Goal: Information Seeking & Learning: Find specific fact

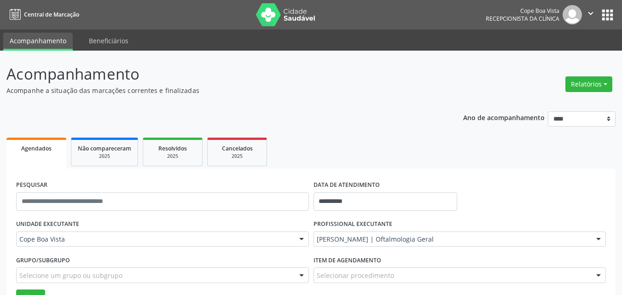
click at [590, 15] on icon "" at bounding box center [591, 13] width 10 height 10
click at [571, 53] on link "Sair" at bounding box center [568, 56] width 64 height 13
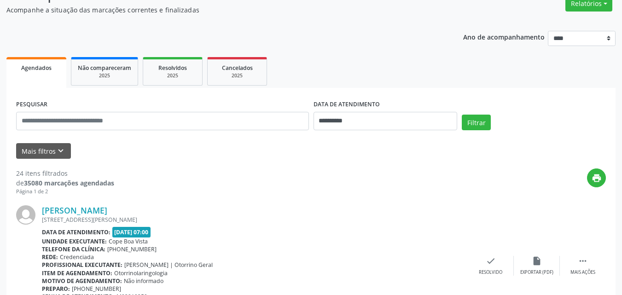
scroll to position [92, 0]
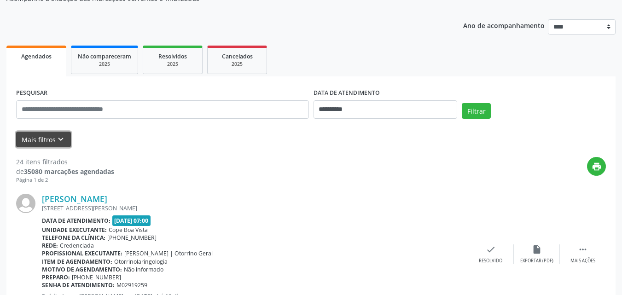
click at [51, 140] on button "Mais filtros keyboard_arrow_down" at bounding box center [43, 140] width 55 height 16
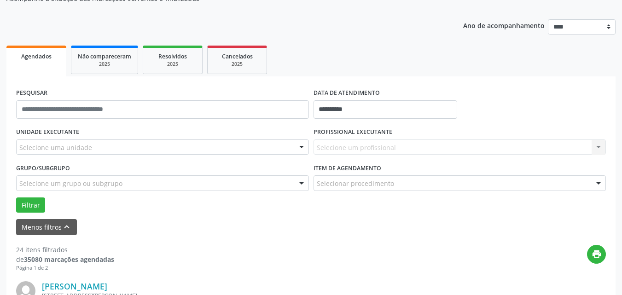
click at [92, 148] on div "Selecione uma unidade" at bounding box center [162, 148] width 293 height 16
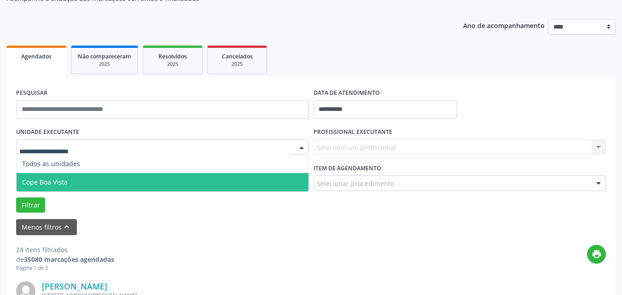
click at [78, 185] on span "Cope Boa Vista" at bounding box center [163, 182] width 292 height 18
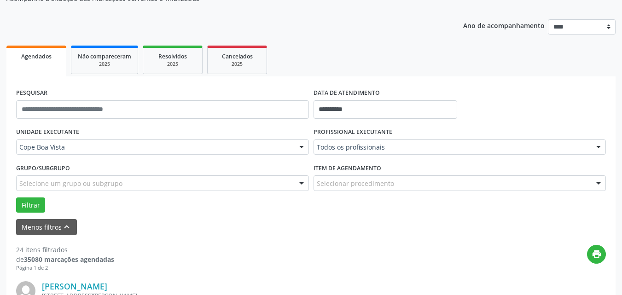
click at [385, 138] on label "PROFISSIONAL EXECUTANTE" at bounding box center [353, 132] width 79 height 14
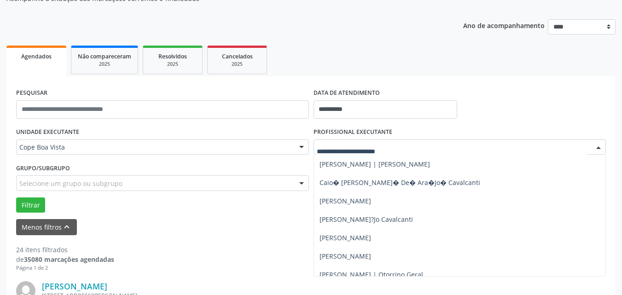
scroll to position [184, 0]
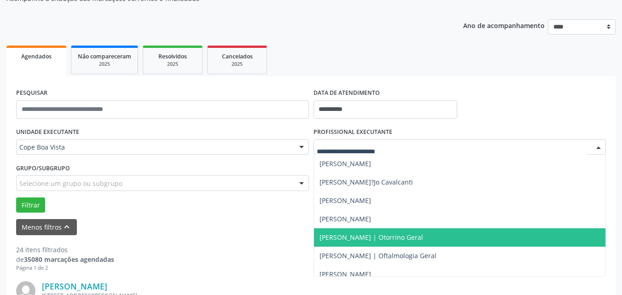
click at [382, 236] on span "[PERSON_NAME] | Otorrino Geral" at bounding box center [372, 237] width 104 height 9
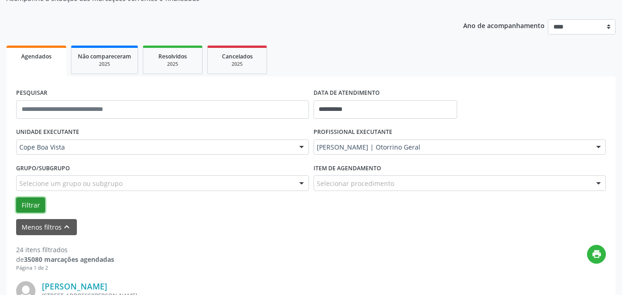
click at [34, 203] on button "Filtrar" at bounding box center [30, 206] width 29 height 16
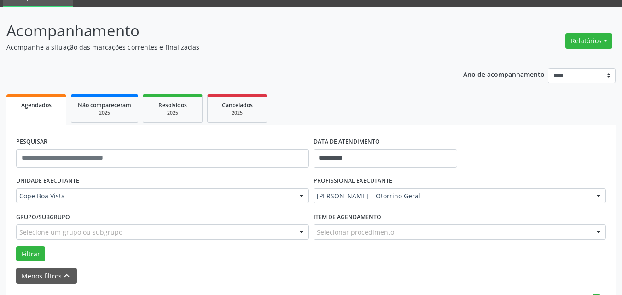
scroll to position [0, 0]
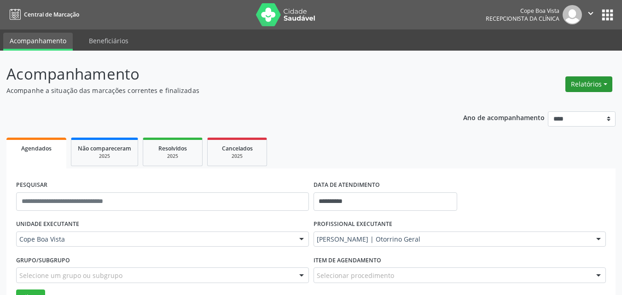
click at [585, 82] on button "Relatórios" at bounding box center [589, 84] width 47 height 16
click at [570, 101] on link "Agendamentos" at bounding box center [563, 104] width 99 height 13
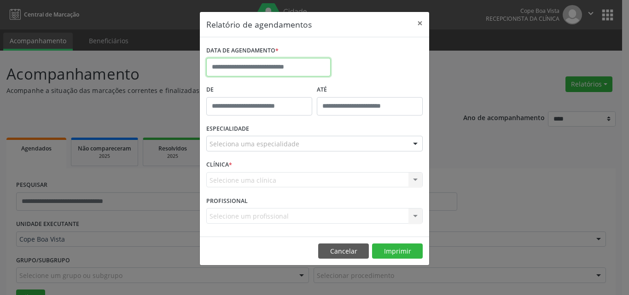
click at [291, 65] on input "text" at bounding box center [268, 67] width 124 height 18
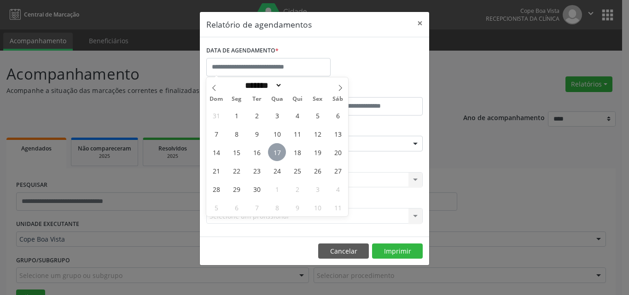
click at [277, 153] on span "17" at bounding box center [277, 152] width 18 height 18
type input "**********"
click at [278, 153] on span "17" at bounding box center [277, 152] width 18 height 18
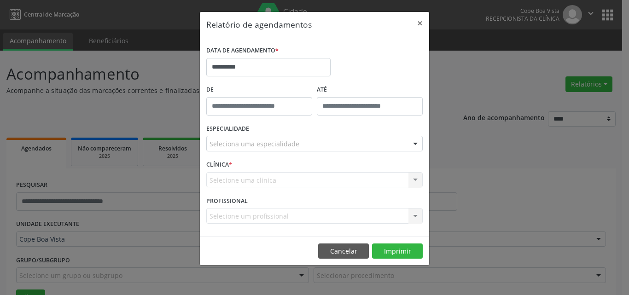
click at [282, 138] on div "Seleciona uma especialidade" at bounding box center [314, 144] width 216 height 16
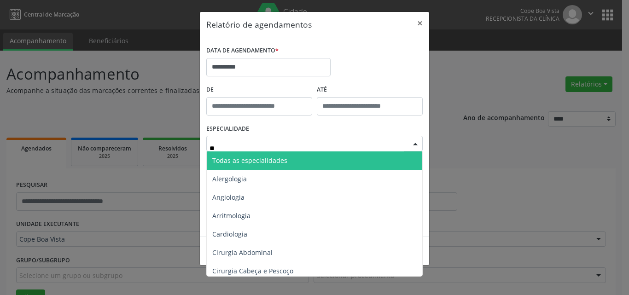
type input "***"
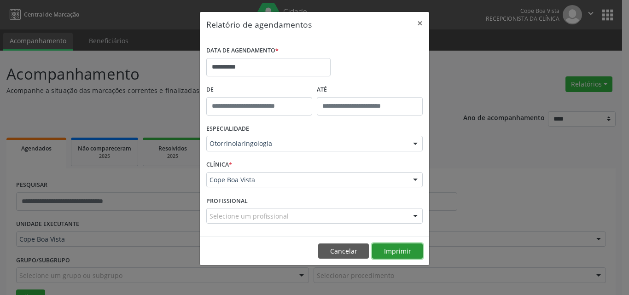
click at [405, 251] on button "Imprimir" at bounding box center [397, 252] width 51 height 16
click at [342, 252] on button "Cancelar" at bounding box center [343, 252] width 51 height 16
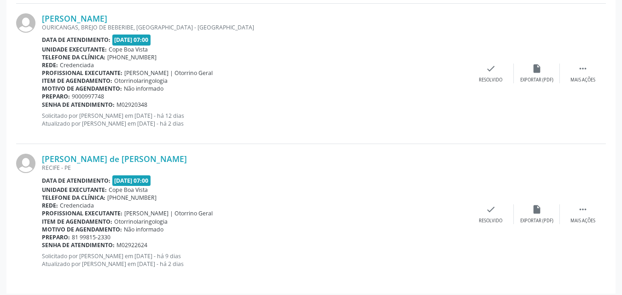
scroll to position [1491, 0]
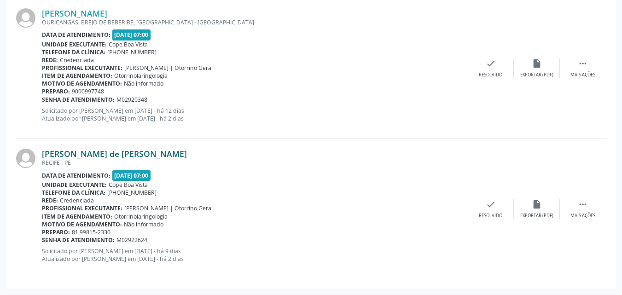
click at [126, 154] on link "[PERSON_NAME] de [PERSON_NAME]" at bounding box center [114, 154] width 145 height 10
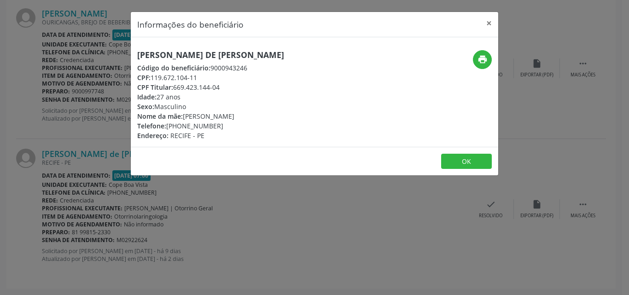
click at [204, 56] on h5 "[PERSON_NAME] de [PERSON_NAME]" at bounding box center [210, 55] width 147 height 10
copy div "[PERSON_NAME] de [PERSON_NAME]"
copy div "81) 99565-8726"
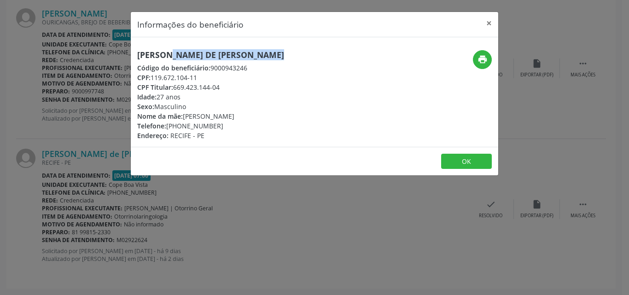
drag, startPoint x: 170, startPoint y: 127, endPoint x: 233, endPoint y: 128, distance: 63.1
click at [233, 128] on div "Telefone: [PHONE_NUMBER]" at bounding box center [210, 126] width 147 height 10
drag, startPoint x: 112, startPoint y: 214, endPoint x: 117, endPoint y: 212, distance: 5.0
click at [115, 215] on div "Informações do beneficiário × [PERSON_NAME] de [PERSON_NAME] Código do benefici…" at bounding box center [314, 147] width 629 height 295
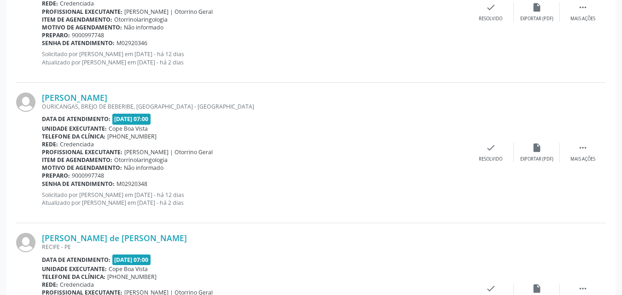
scroll to position [1399, 0]
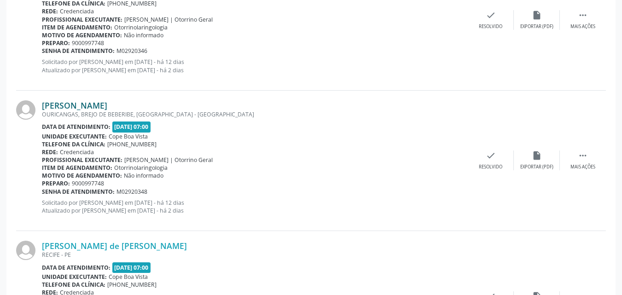
click at [103, 105] on link "[PERSON_NAME]" at bounding box center [74, 105] width 65 height 10
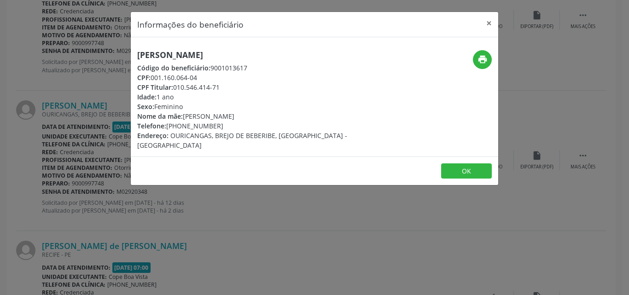
click at [171, 60] on div "[PERSON_NAME] Código do beneficiário: 9001013617 CPF: 001.160.064-04 CPF Titula…" at bounding box center [253, 100] width 232 height 100
copy div "[PERSON_NAME]"
copy div "[PHONE_NUMBER]"
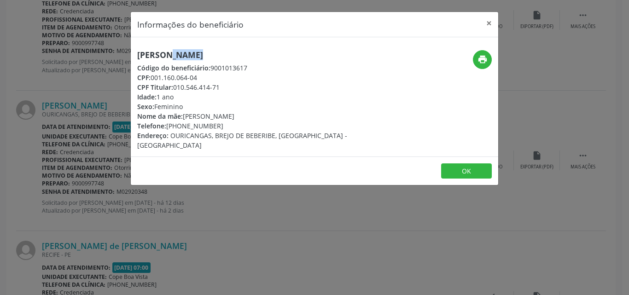
drag, startPoint x: 175, startPoint y: 126, endPoint x: 235, endPoint y: 125, distance: 59.9
click at [235, 125] on div "Telefone: [PHONE_NUMBER]" at bounding box center [253, 126] width 232 height 10
click at [462, 163] on button "OK" at bounding box center [466, 171] width 51 height 16
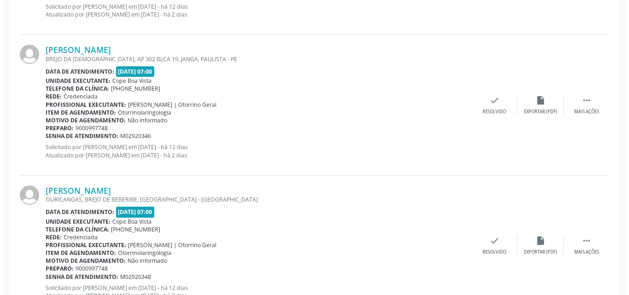
scroll to position [1261, 0]
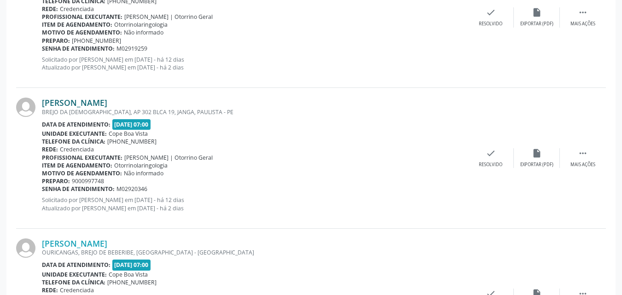
click at [106, 103] on link "[PERSON_NAME]" at bounding box center [74, 103] width 65 height 10
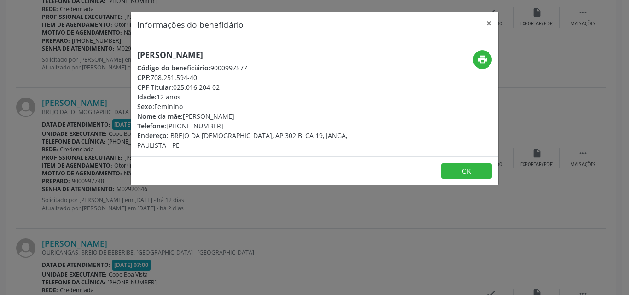
click at [175, 45] on div "[PERSON_NAME] Código do beneficiário: 9000997577 CPF: 708.251.594-40 CPF Titula…" at bounding box center [315, 96] width 368 height 119
click at [169, 55] on h5 "[PERSON_NAME]" at bounding box center [253, 55] width 232 height 10
copy div "[PERSON_NAME]"
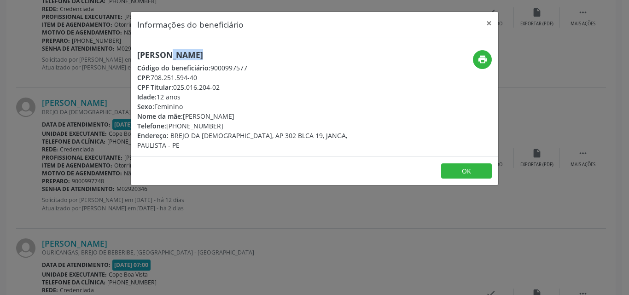
copy div "[PHONE_NUMBER]"
drag, startPoint x: 170, startPoint y: 128, endPoint x: 232, endPoint y: 128, distance: 62.2
click at [232, 128] on div "Telefone: [PHONE_NUMBER]" at bounding box center [253, 126] width 232 height 10
click at [208, 58] on h5 "[PERSON_NAME]" at bounding box center [253, 55] width 232 height 10
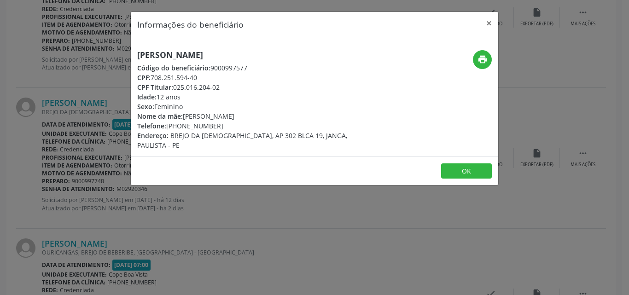
click at [103, 152] on div "Informações do beneficiário × [PERSON_NAME] [PERSON_NAME][GEOGRAPHIC_DATA] Códi…" at bounding box center [314, 147] width 629 height 295
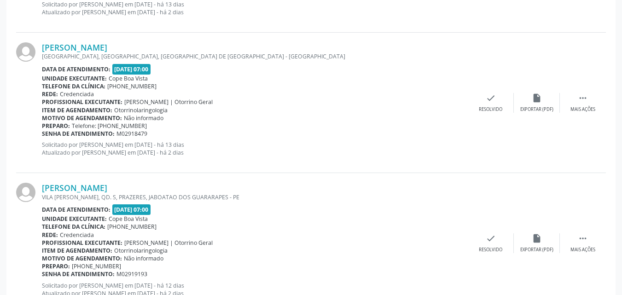
scroll to position [892, 0]
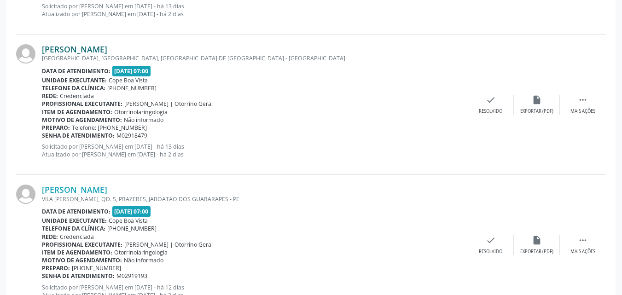
click at [99, 45] on link "[PERSON_NAME]" at bounding box center [74, 49] width 65 height 10
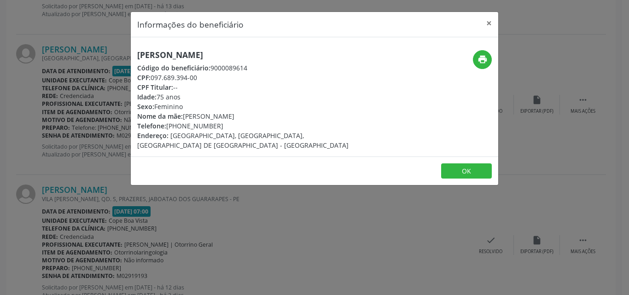
click at [222, 56] on h5 "[PERSON_NAME]" at bounding box center [253, 55] width 232 height 10
copy div "[PERSON_NAME]"
drag, startPoint x: 170, startPoint y: 128, endPoint x: 218, endPoint y: 128, distance: 48.4
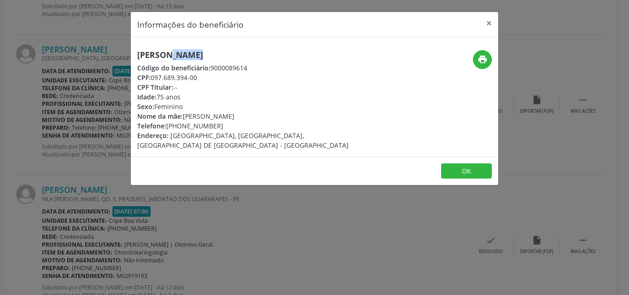
click at [218, 128] on div "Telefone: [PHONE_NUMBER]" at bounding box center [253, 126] width 232 height 10
copy div "81) 98355-1353"
drag, startPoint x: 153, startPoint y: 80, endPoint x: 204, endPoint y: 81, distance: 50.7
click at [204, 81] on div "CPF: 097.689.394-00" at bounding box center [253, 78] width 232 height 10
copy div "097.689.394-00"
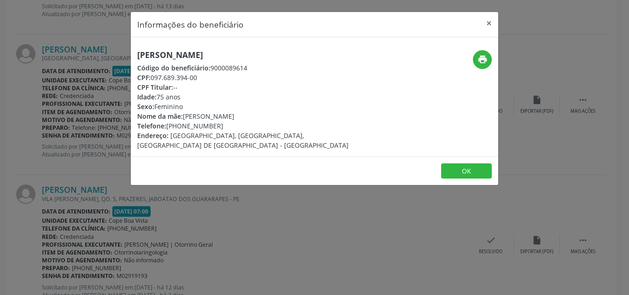
click at [131, 217] on div "Informações do beneficiário × [PERSON_NAME] Código do beneficiário: 9000089614 …" at bounding box center [314, 147] width 629 height 295
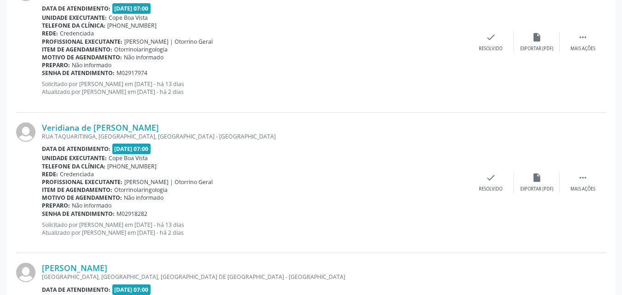
scroll to position [662, 0]
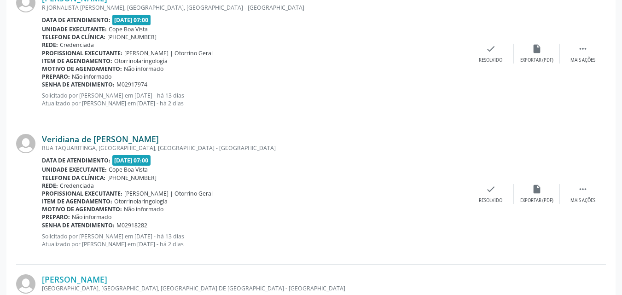
click at [96, 140] on link "Veridiana de [PERSON_NAME]" at bounding box center [100, 139] width 117 height 10
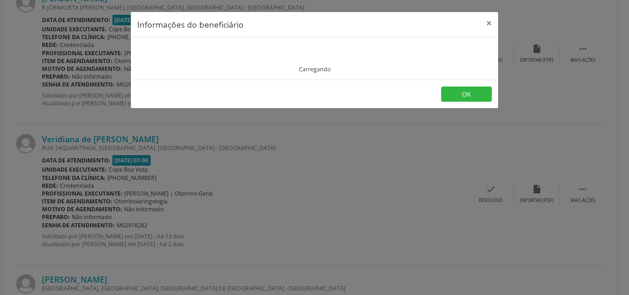
click at [207, 54] on div "Carregando" at bounding box center [314, 58] width 355 height 29
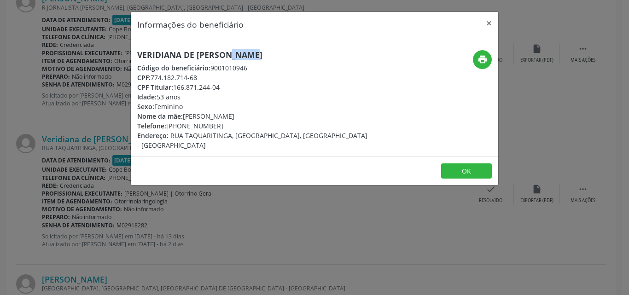
click at [207, 54] on h5 "Veridiana de [PERSON_NAME]" at bounding box center [253, 55] width 232 height 10
copy div "Veridiana de [PERSON_NAME]"
drag, startPoint x: 181, startPoint y: 126, endPoint x: 225, endPoint y: 125, distance: 43.8
click at [225, 125] on div "Telefone: [PHONE_NUMBER]" at bounding box center [253, 126] width 232 height 10
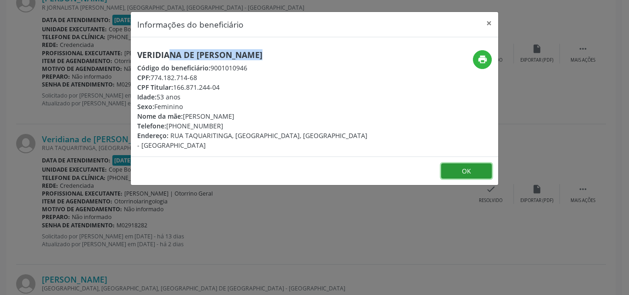
click at [456, 163] on button "OK" at bounding box center [466, 171] width 51 height 16
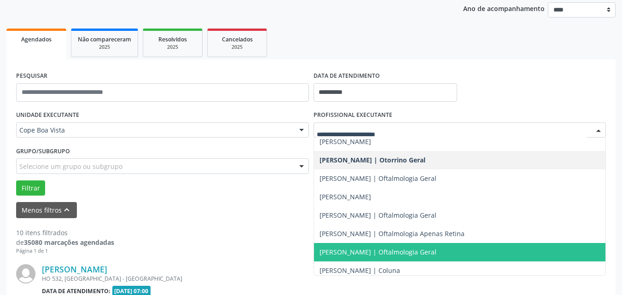
scroll to position [230, 0]
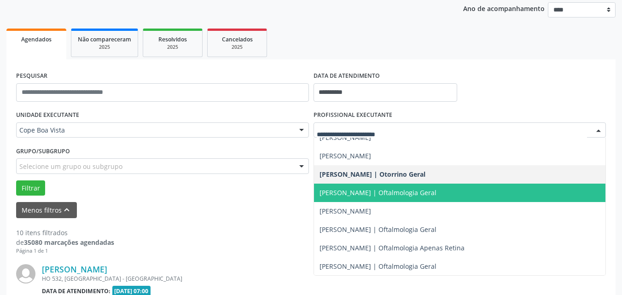
click at [362, 191] on span "[PERSON_NAME] | Oftalmologia Geral" at bounding box center [378, 192] width 117 height 9
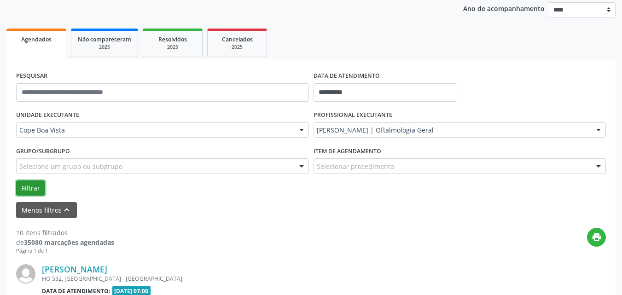
click at [36, 190] on button "Filtrar" at bounding box center [30, 189] width 29 height 16
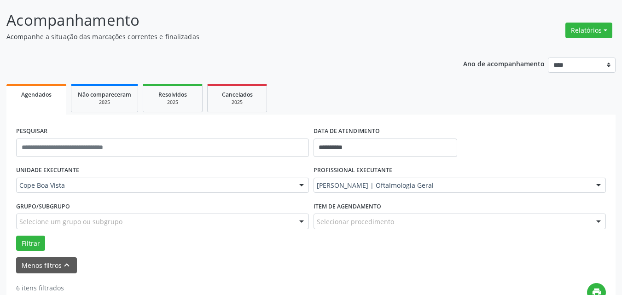
scroll to position [0, 0]
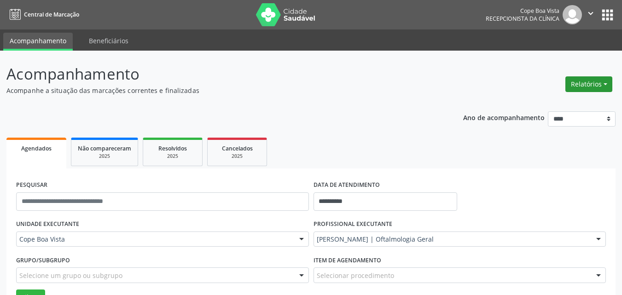
click at [588, 88] on button "Relatórios" at bounding box center [589, 84] width 47 height 16
click at [575, 108] on link "Agendamentos" at bounding box center [563, 104] width 99 height 13
select select "*"
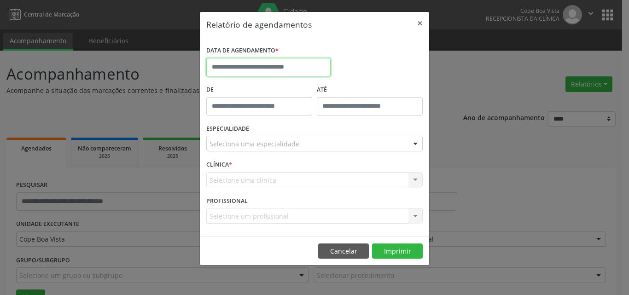
click at [279, 67] on input "text" at bounding box center [268, 67] width 124 height 18
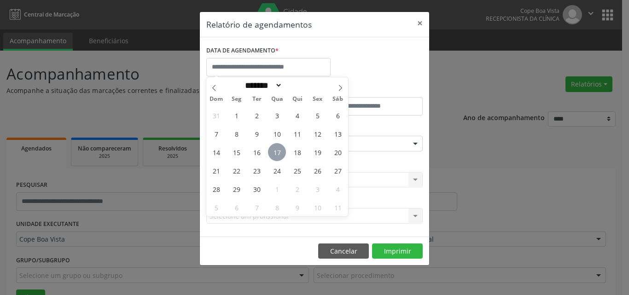
click at [280, 152] on span "17" at bounding box center [277, 152] width 18 height 18
type input "**********"
click at [280, 152] on span "17" at bounding box center [277, 152] width 18 height 18
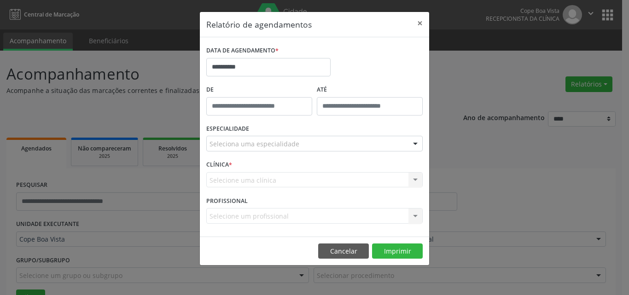
click at [331, 145] on div "Seleciona uma especialidade" at bounding box center [314, 144] width 216 height 16
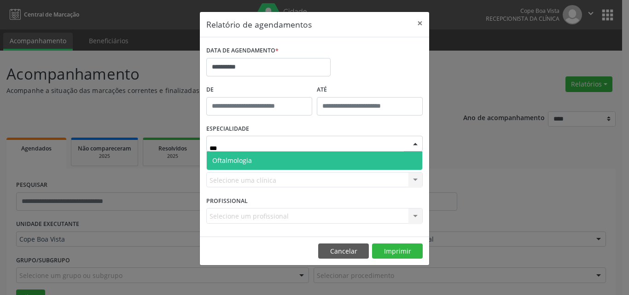
type input "****"
click at [273, 159] on span "Oftalmologia" at bounding box center [315, 161] width 216 height 18
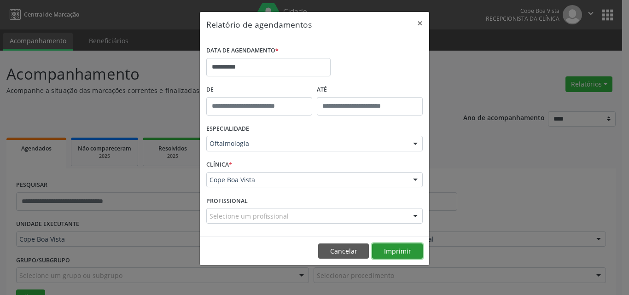
click at [393, 252] on button "Imprimir" at bounding box center [397, 252] width 51 height 16
click at [339, 252] on button "Cancelar" at bounding box center [343, 252] width 51 height 16
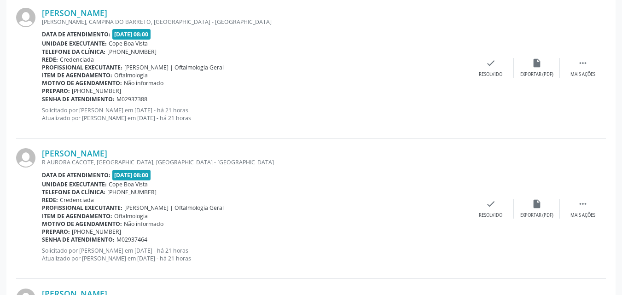
scroll to position [928, 0]
click at [107, 155] on link "[PERSON_NAME]" at bounding box center [74, 153] width 65 height 10
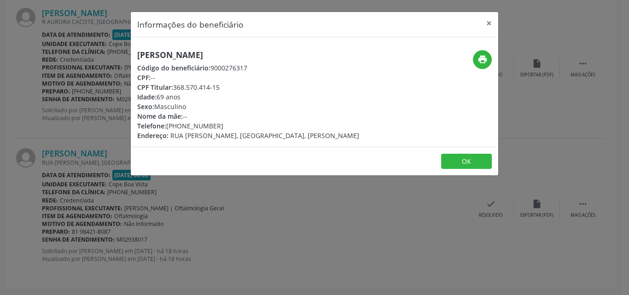
drag, startPoint x: 174, startPoint y: 88, endPoint x: 227, endPoint y: 86, distance: 53.0
click at [227, 86] on div "CPF Titular: 368.570.414-15" at bounding box center [248, 87] width 222 height 10
click at [96, 198] on div "Informações do beneficiário × [PERSON_NAME] Código do beneficiário: 9000276317 …" at bounding box center [314, 147] width 629 height 295
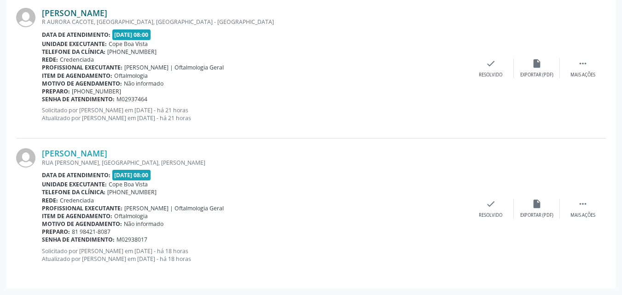
click at [107, 15] on link "[PERSON_NAME]" at bounding box center [74, 13] width 65 height 10
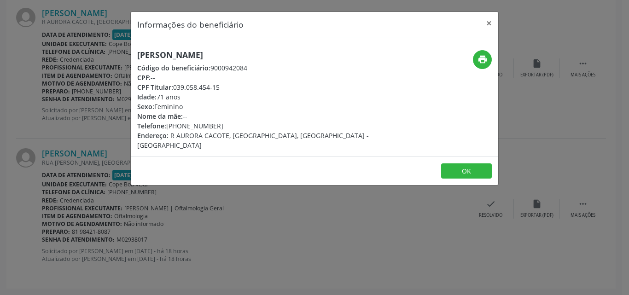
drag, startPoint x: 175, startPoint y: 88, endPoint x: 238, endPoint y: 84, distance: 62.8
click at [238, 88] on div "CPF Titular: 039.058.454-15" at bounding box center [253, 87] width 232 height 10
click at [203, 60] on div "[PERSON_NAME] Código do beneficiário: 9000942084 CPF: -- CPF Titular: 039.058.4…" at bounding box center [253, 100] width 232 height 100
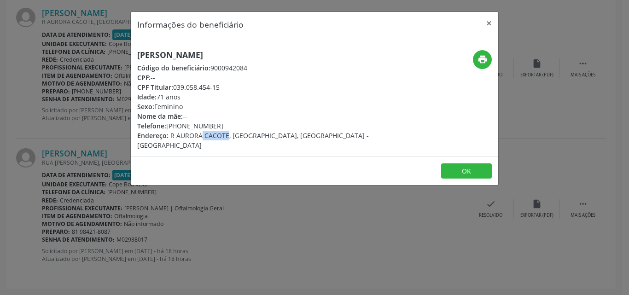
drag, startPoint x: 169, startPoint y: 130, endPoint x: 196, endPoint y: 131, distance: 26.7
click at [196, 131] on div "Endereço: R AURORA CACOTE, [GEOGRAPHIC_DATA], [GEOGRAPHIC_DATA] - [GEOGRAPHIC_D…" at bounding box center [253, 140] width 232 height 19
click at [171, 128] on div "Telefone: [PHONE_NUMBER]" at bounding box center [253, 126] width 232 height 10
drag, startPoint x: 171, startPoint y: 127, endPoint x: 222, endPoint y: 123, distance: 50.8
click at [222, 123] on div "Telefone: [PHONE_NUMBER]" at bounding box center [253, 126] width 232 height 10
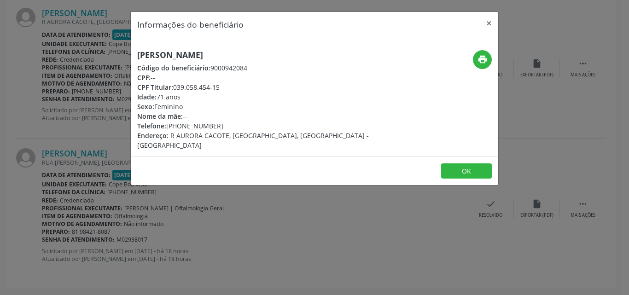
click at [100, 146] on div "Informações do beneficiário × [PERSON_NAME] Código do beneficiário: 9000942084 …" at bounding box center [314, 147] width 629 height 295
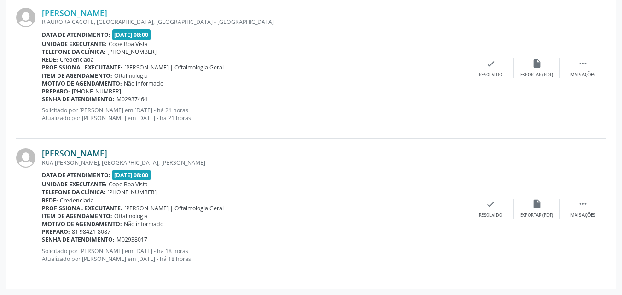
click at [92, 154] on link "[PERSON_NAME]" at bounding box center [74, 153] width 65 height 10
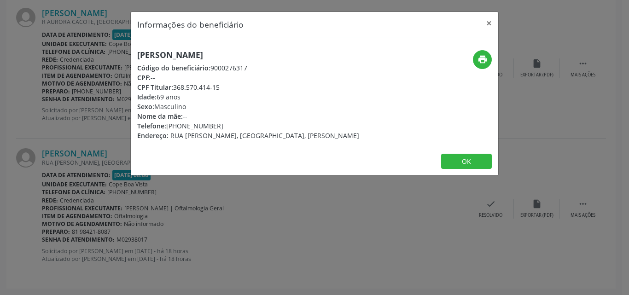
click at [186, 59] on h5 "[PERSON_NAME]" at bounding box center [248, 55] width 222 height 10
click at [459, 159] on button "OK" at bounding box center [466, 162] width 51 height 16
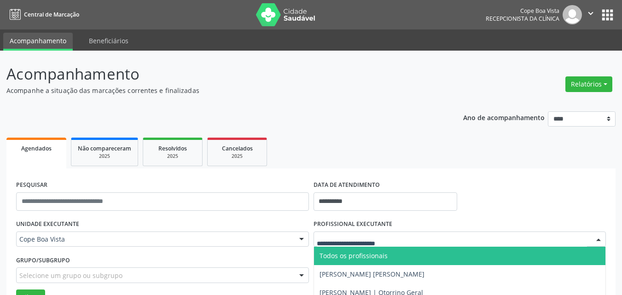
scroll to position [92, 0]
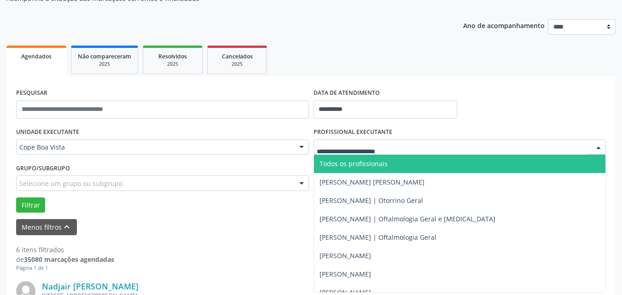
click at [350, 158] on span "Todos os profissionais" at bounding box center [460, 164] width 292 height 18
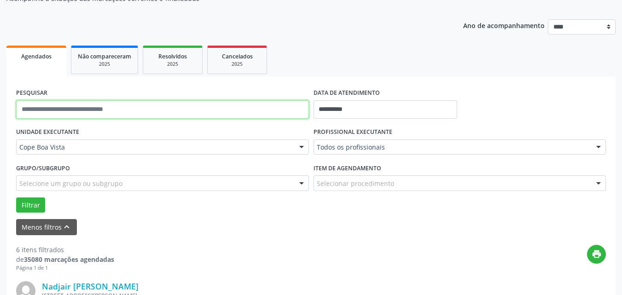
click at [274, 111] on input "text" at bounding box center [162, 109] width 293 height 18
type input "**********"
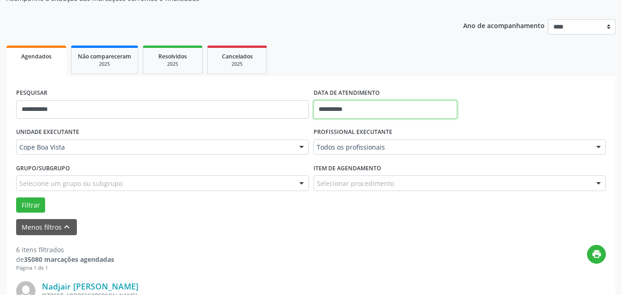
click at [342, 109] on input "**********" at bounding box center [386, 109] width 144 height 18
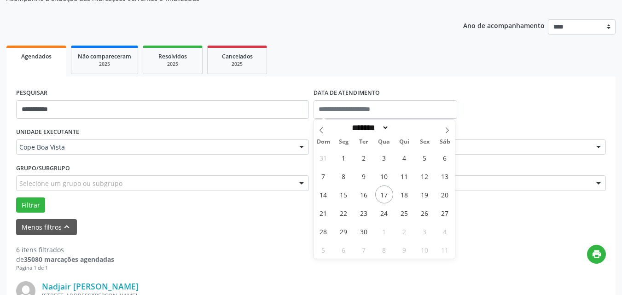
click at [254, 204] on div "Filtrar" at bounding box center [311, 206] width 595 height 16
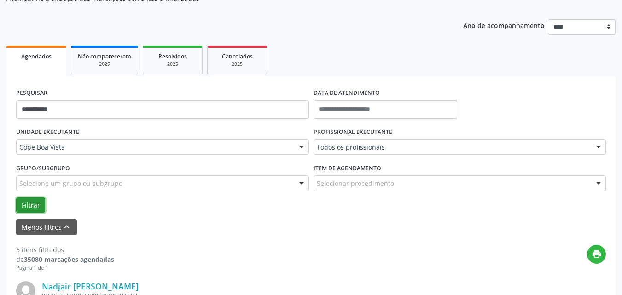
drag, startPoint x: 39, startPoint y: 203, endPoint x: 45, endPoint y: 202, distance: 6.1
click at [39, 203] on button "Filtrar" at bounding box center [30, 206] width 29 height 16
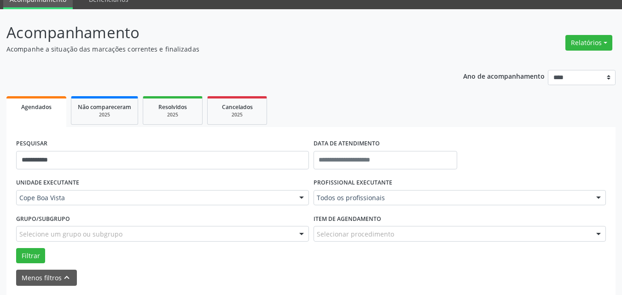
scroll to position [41, 0]
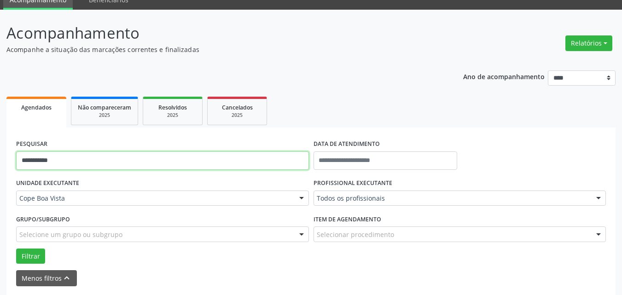
click at [135, 165] on input "**********" at bounding box center [162, 161] width 293 height 18
click at [135, 164] on input "**********" at bounding box center [162, 161] width 293 height 18
click at [136, 160] on input "text" at bounding box center [162, 161] width 293 height 18
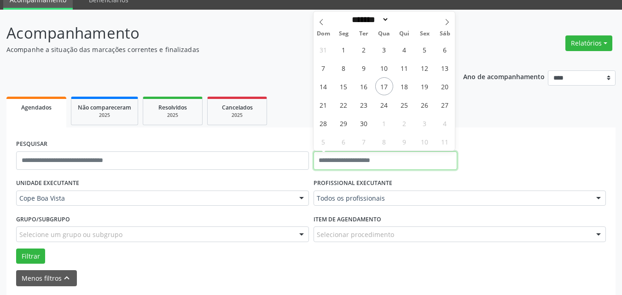
click at [350, 162] on input "text" at bounding box center [386, 161] width 144 height 18
click at [405, 85] on span "18" at bounding box center [405, 86] width 18 height 18
type input "**********"
click at [405, 85] on span "18" at bounding box center [405, 86] width 18 height 18
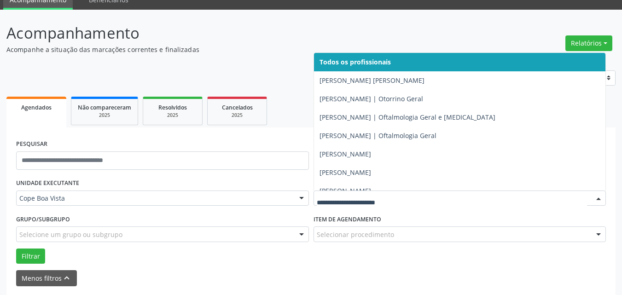
click at [388, 193] on div at bounding box center [460, 199] width 293 height 16
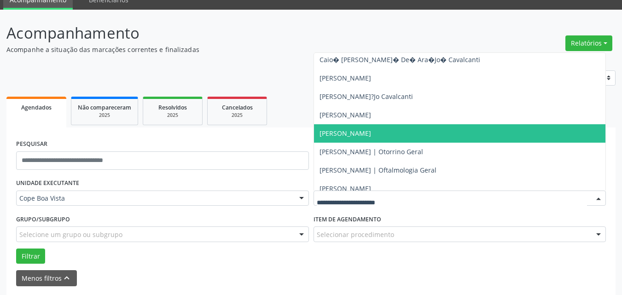
scroll to position [184, 0]
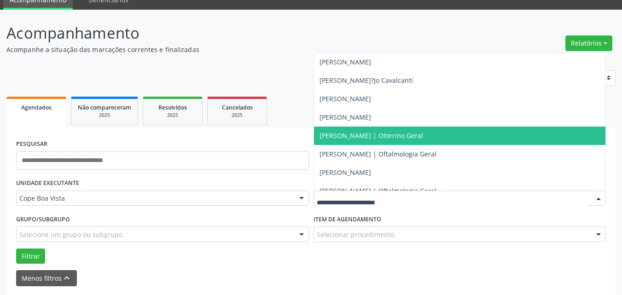
click at [387, 142] on span "[PERSON_NAME] | Otorrino Geral" at bounding box center [460, 136] width 292 height 18
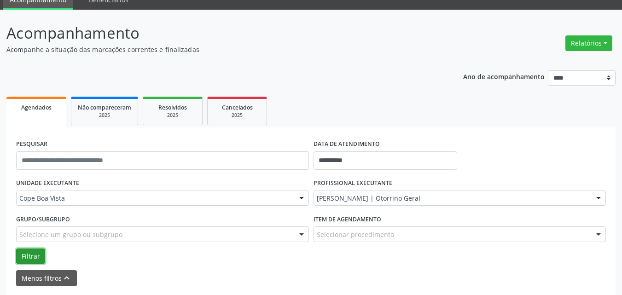
click at [41, 255] on button "Filtrar" at bounding box center [30, 257] width 29 height 16
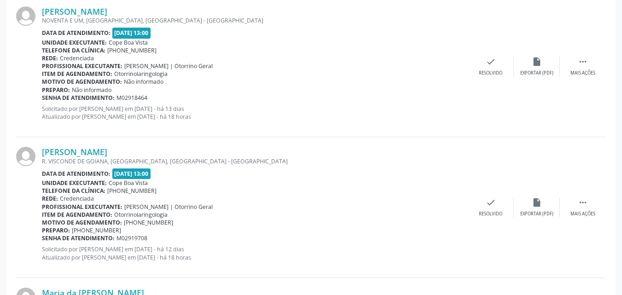
scroll to position [1212, 0]
